Goal: Transaction & Acquisition: Purchase product/service

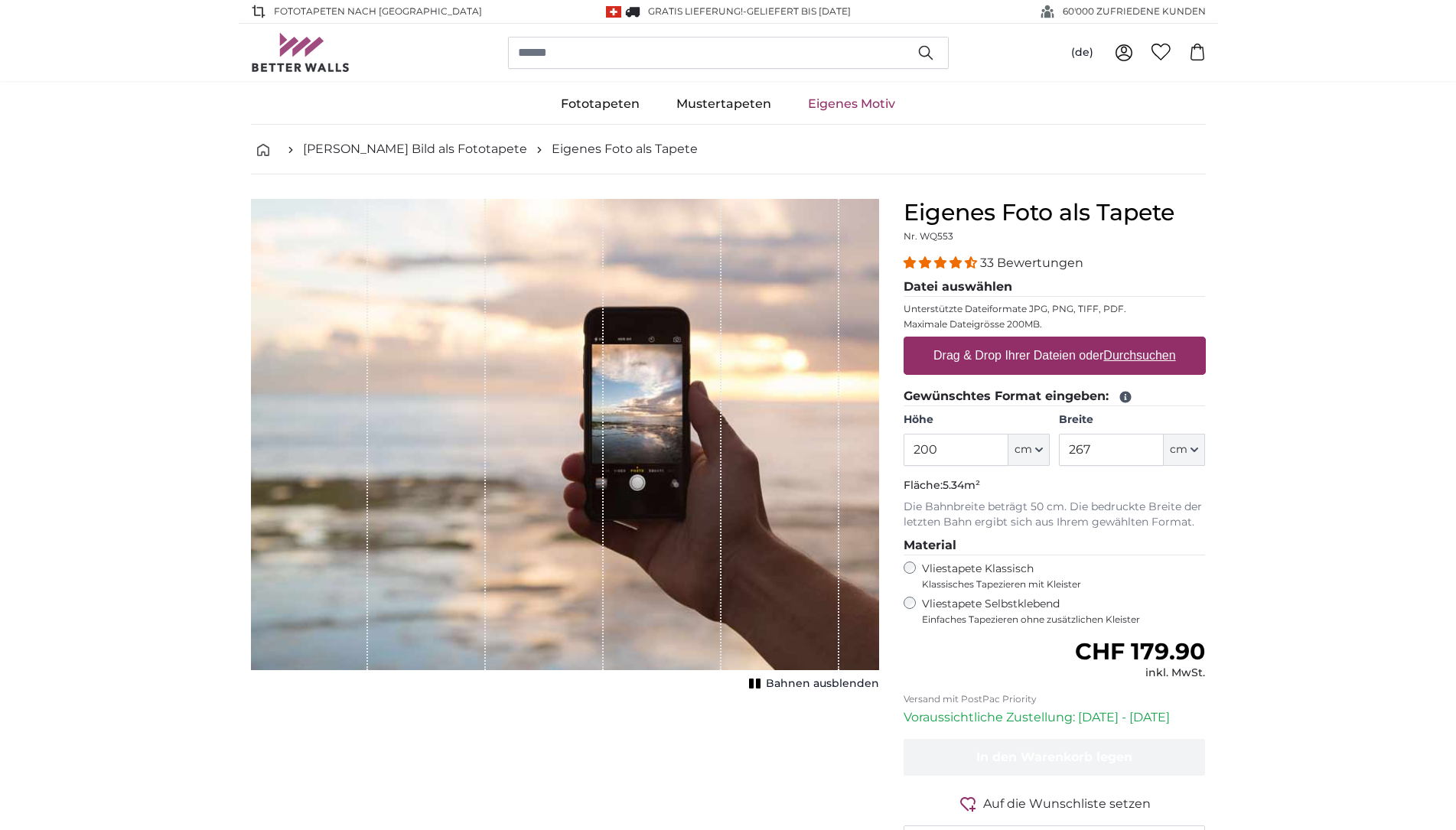
scroll to position [78, 0]
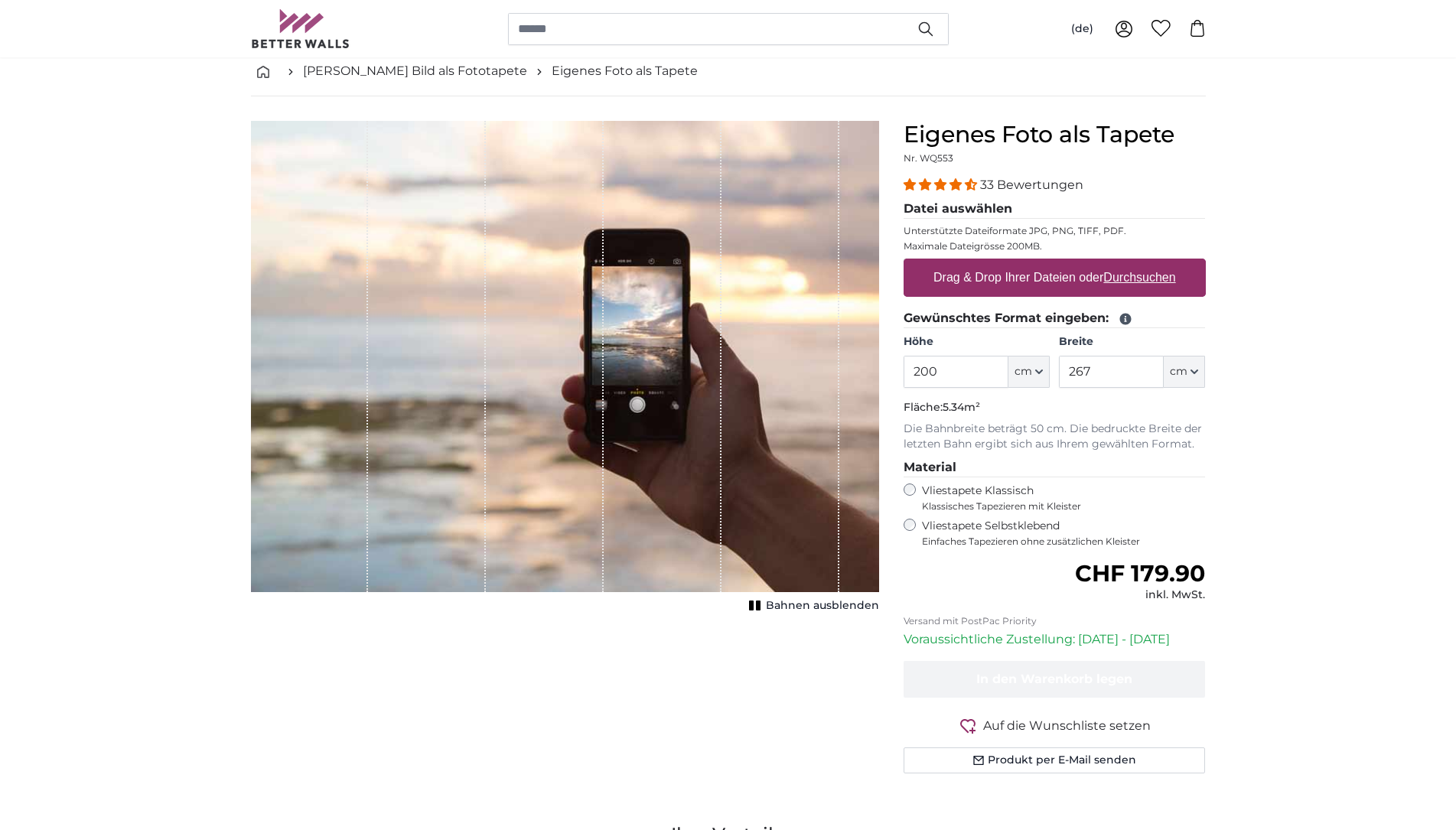
click at [773, 605] on span "Bahnen ausblenden" at bounding box center [822, 606] width 114 height 15
click at [773, 605] on span "Bahnen einblenden" at bounding box center [822, 606] width 113 height 15
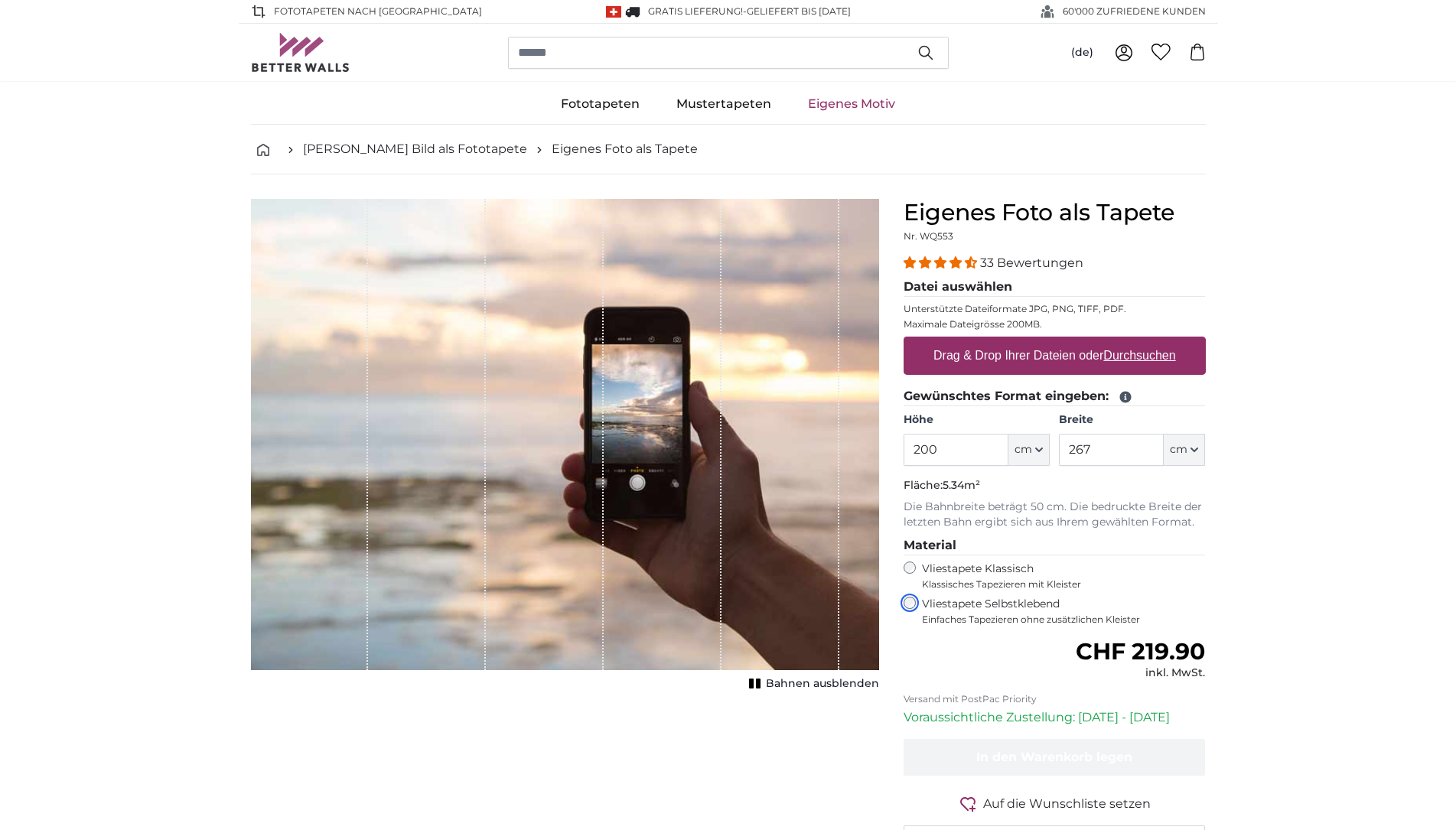
scroll to position [312, 0]
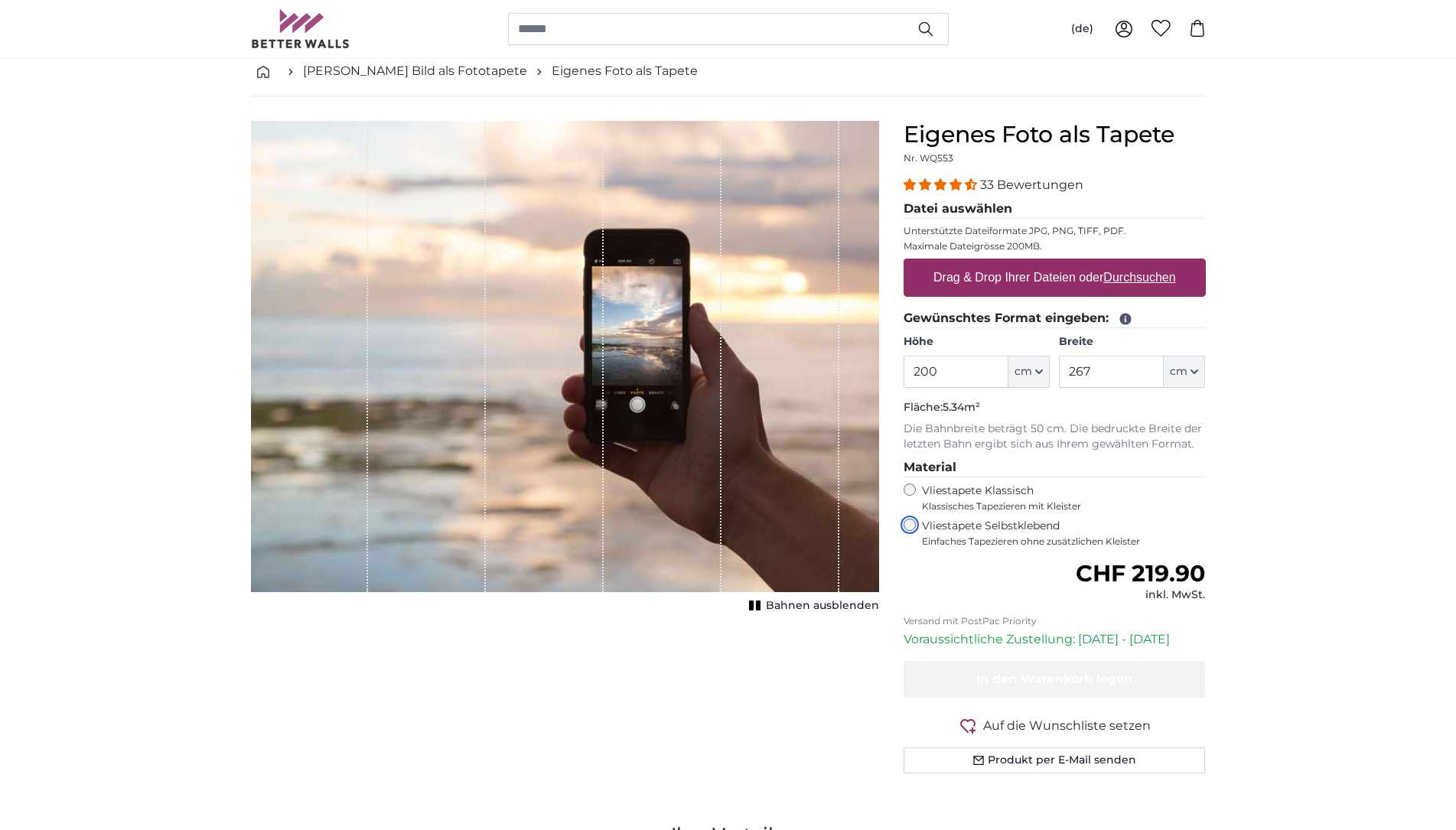
scroll to position [156, 0]
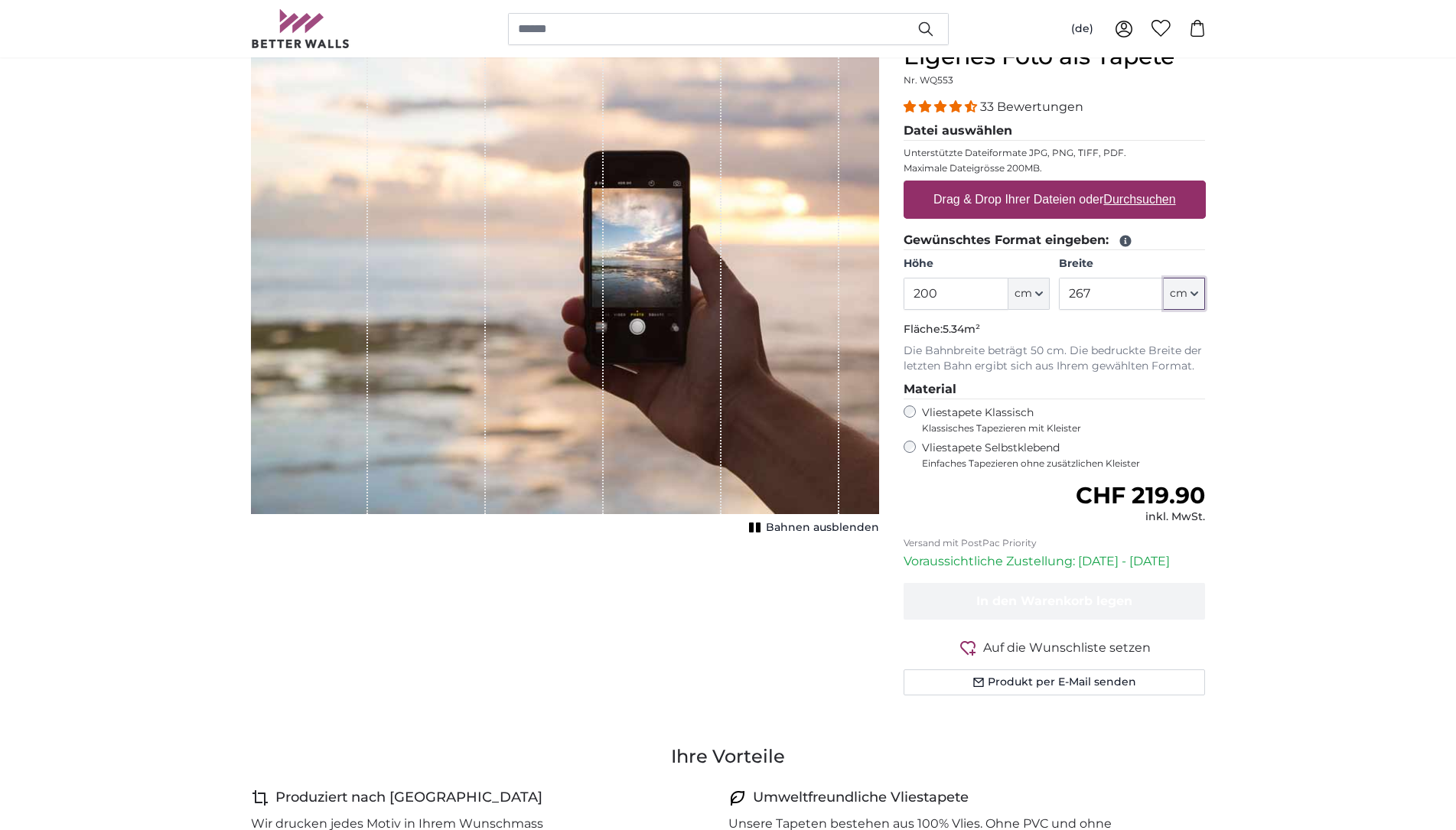
click at [1187, 297] on span "cm" at bounding box center [1178, 294] width 18 height 15
click at [1188, 341] on link "Centimeter (cm)" at bounding box center [1185, 334] width 135 height 27
drag, startPoint x: 1115, startPoint y: 297, endPoint x: 1045, endPoint y: 293, distance: 70.1
click at [1059, 293] on input "267" at bounding box center [1111, 294] width 105 height 32
type input "500"
